Goal: Task Accomplishment & Management: Use online tool/utility

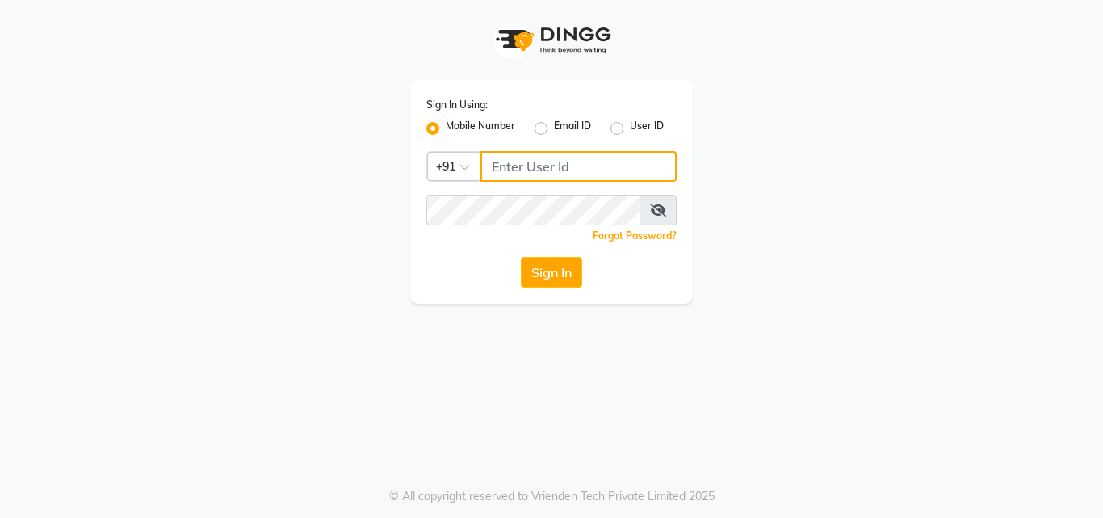
type input "8826747330"
click at [556, 280] on button "Sign In" at bounding box center [551, 272] width 61 height 31
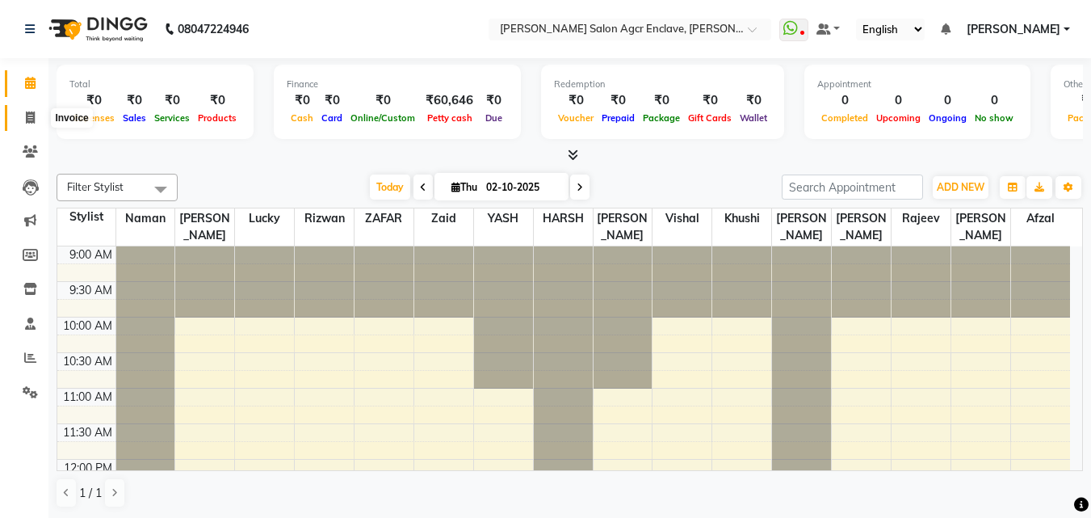
click at [35, 116] on icon at bounding box center [30, 117] width 9 height 12
select select "8560"
select select "service"
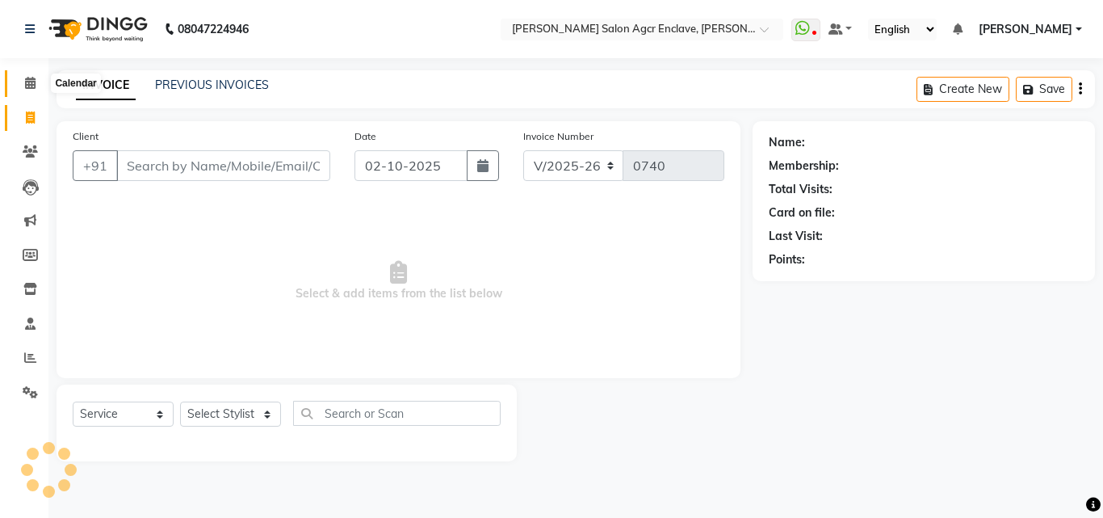
click at [32, 74] on span at bounding box center [30, 83] width 28 height 19
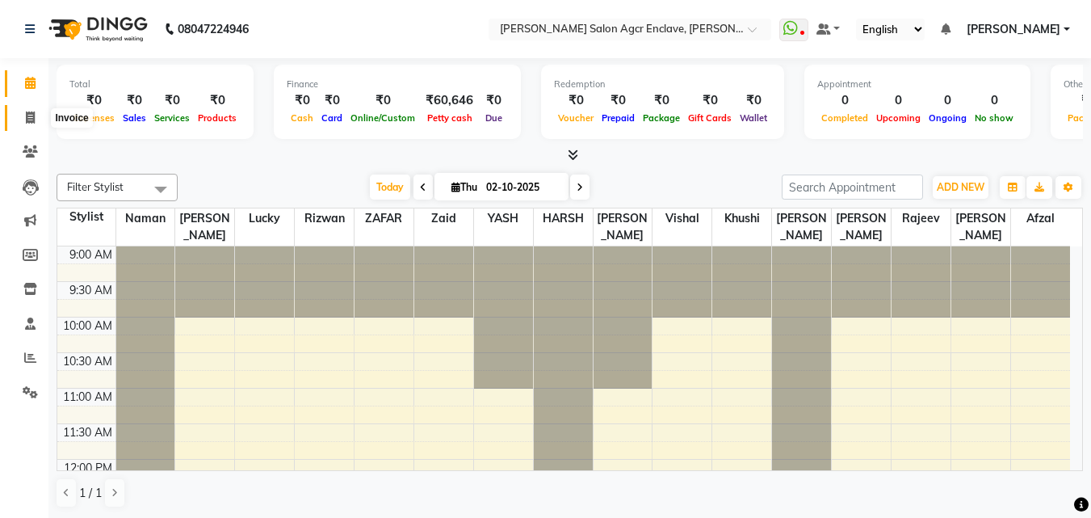
click at [29, 109] on span at bounding box center [30, 118] width 28 height 19
select select "8560"
select select "service"
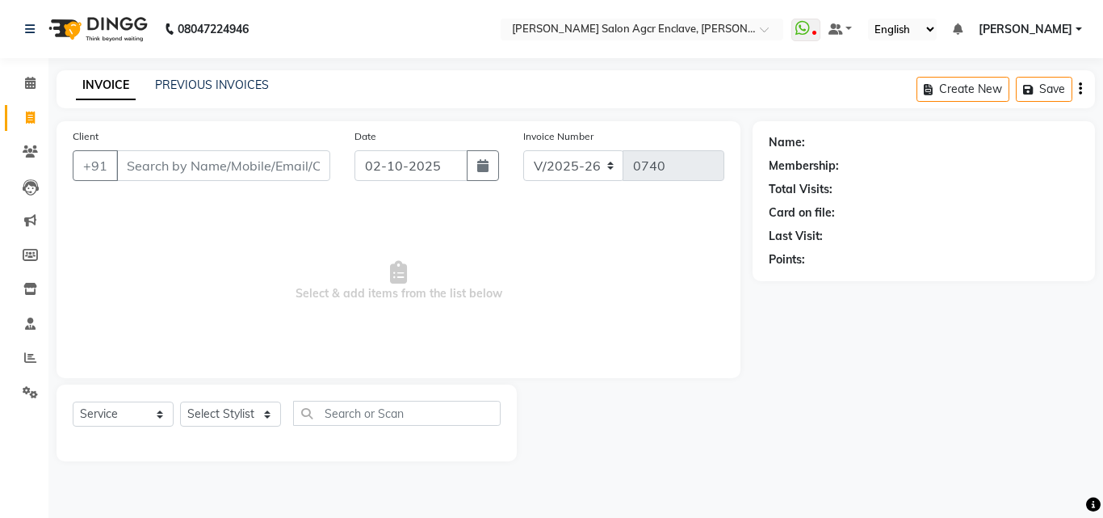
click at [526, 252] on span "Select & add items from the list below" at bounding box center [399, 281] width 652 height 162
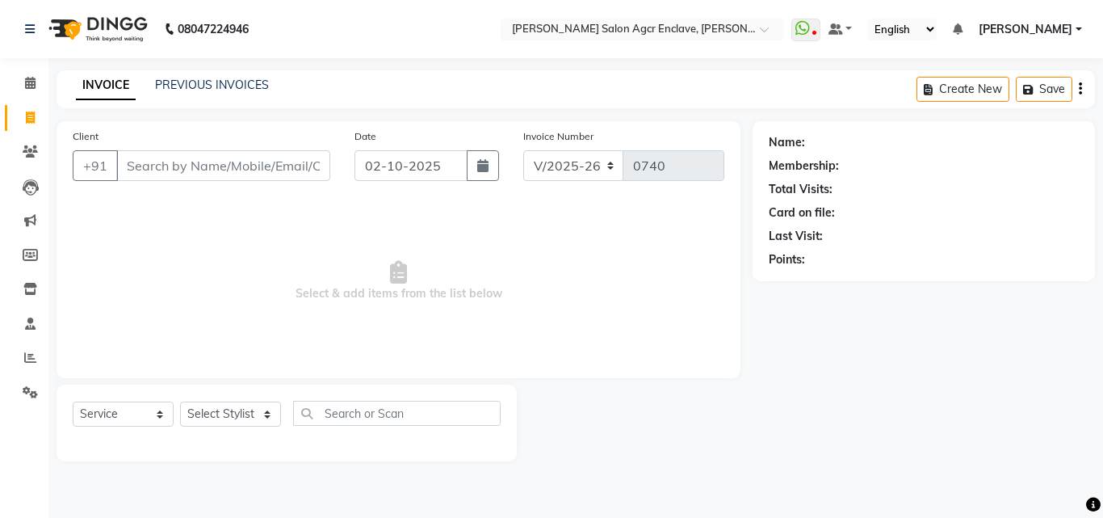
click at [447, 289] on span "Select & add items from the list below" at bounding box center [399, 281] width 652 height 162
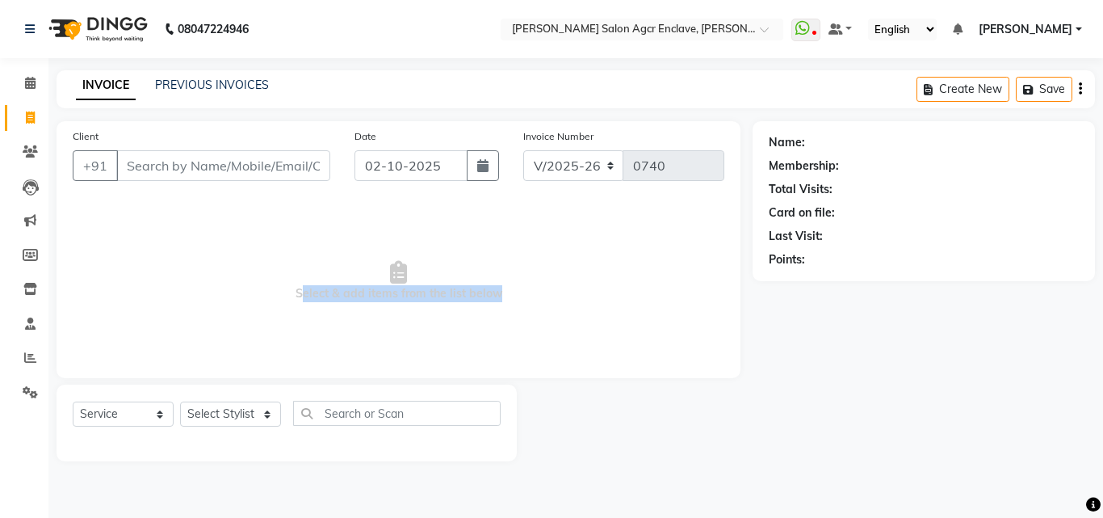
click at [447, 289] on span "Select & add items from the list below" at bounding box center [399, 281] width 652 height 162
click at [397, 299] on span "Select & add items from the list below" at bounding box center [399, 281] width 652 height 162
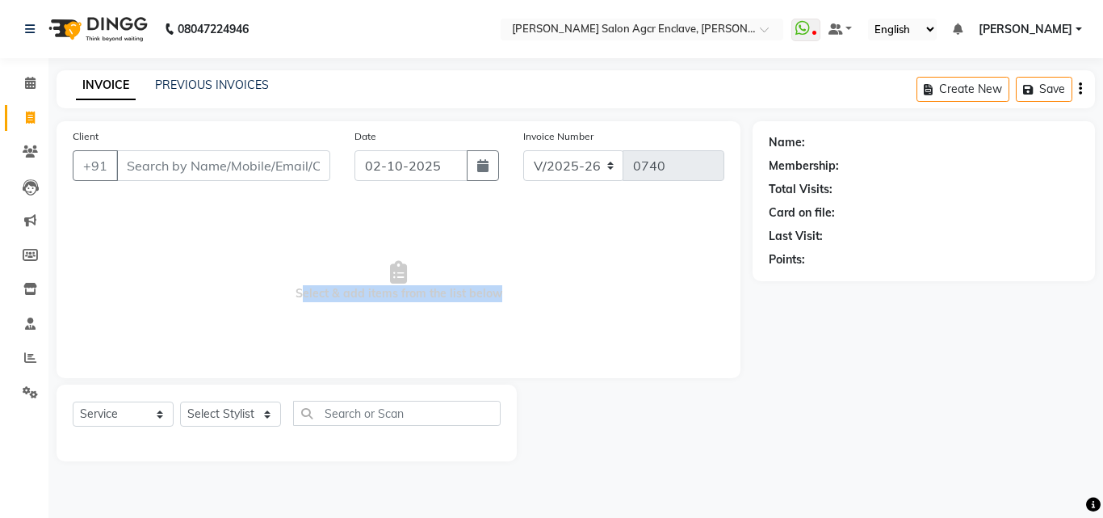
click at [397, 299] on span "Select & add items from the list below" at bounding box center [399, 281] width 652 height 162
click at [397, 271] on icon at bounding box center [398, 272] width 17 height 23
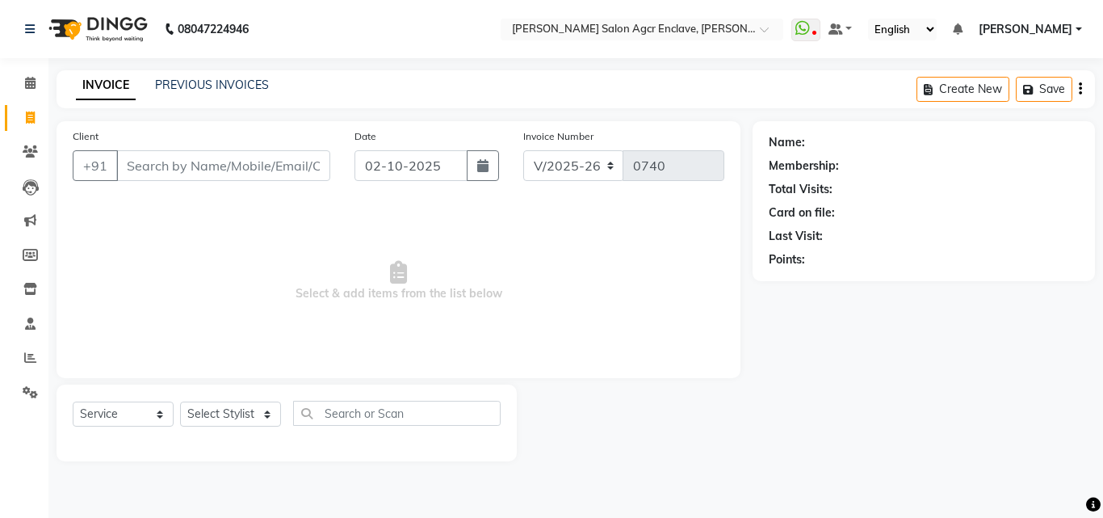
click at [397, 271] on icon at bounding box center [398, 272] width 17 height 23
click at [399, 281] on icon at bounding box center [398, 272] width 17 height 23
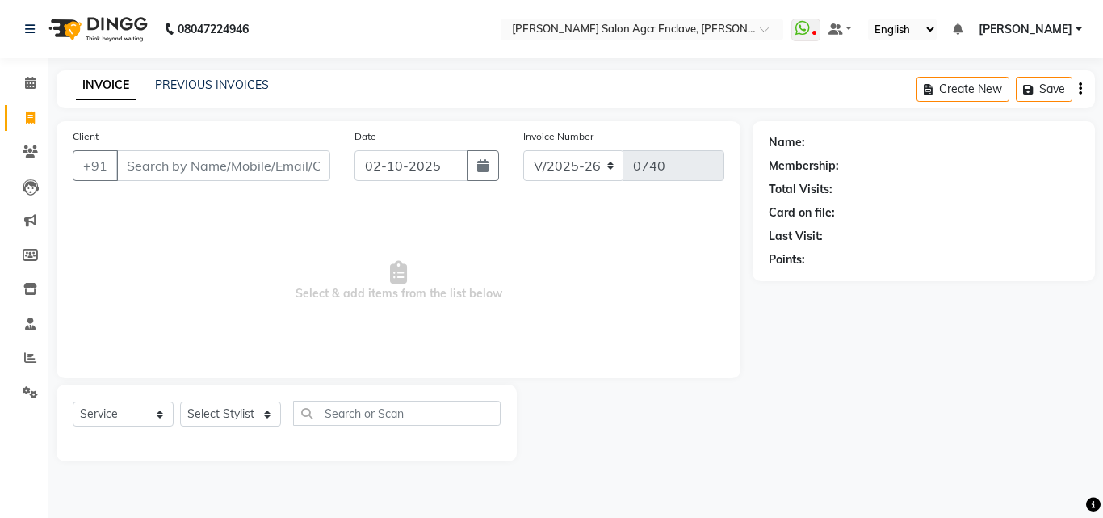
click at [399, 281] on icon at bounding box center [398, 272] width 17 height 23
click at [397, 279] on icon at bounding box center [398, 272] width 17 height 23
click at [397, 271] on icon at bounding box center [398, 272] width 17 height 23
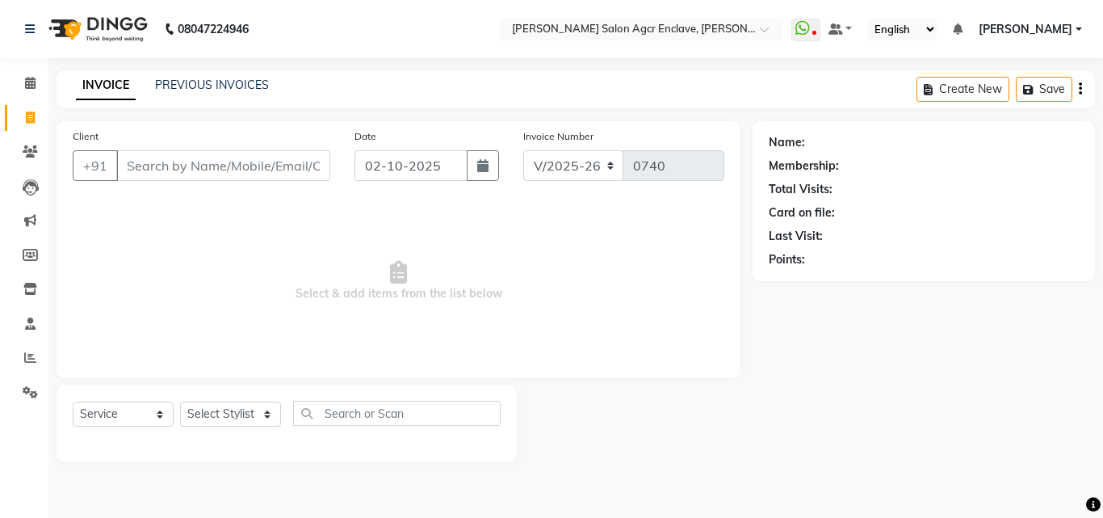
click at [397, 271] on icon at bounding box center [398, 272] width 17 height 23
click at [397, 262] on icon at bounding box center [398, 272] width 17 height 23
